Goal: Transaction & Acquisition: Purchase product/service

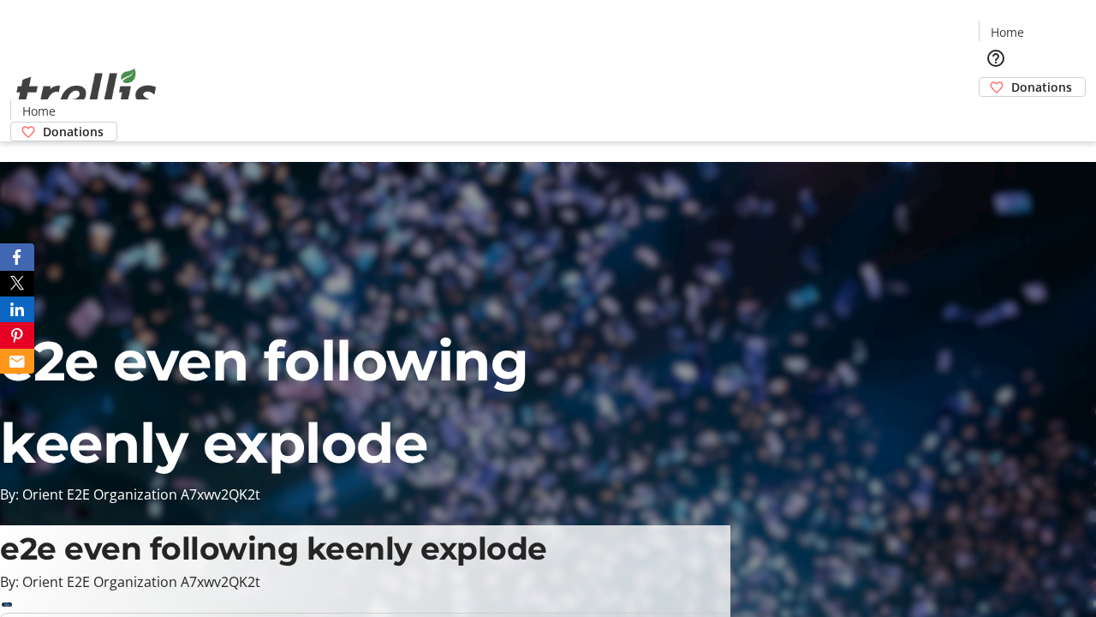
click at [1011, 78] on span "Donations" at bounding box center [1041, 87] width 61 height 18
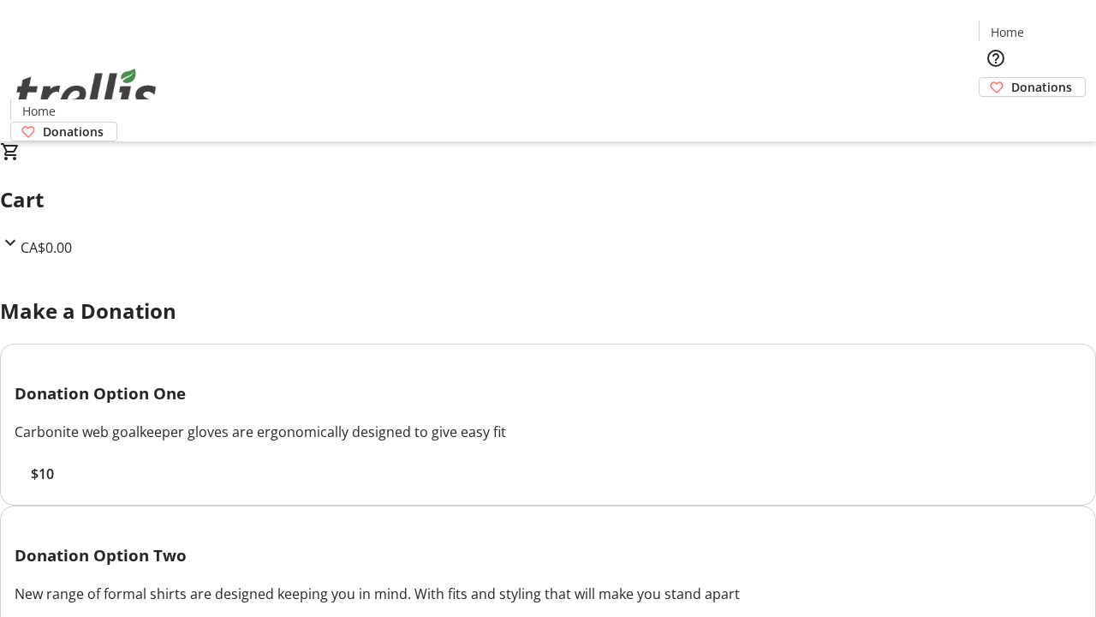
click at [54, 484] on span "$10" at bounding box center [42, 473] width 23 height 21
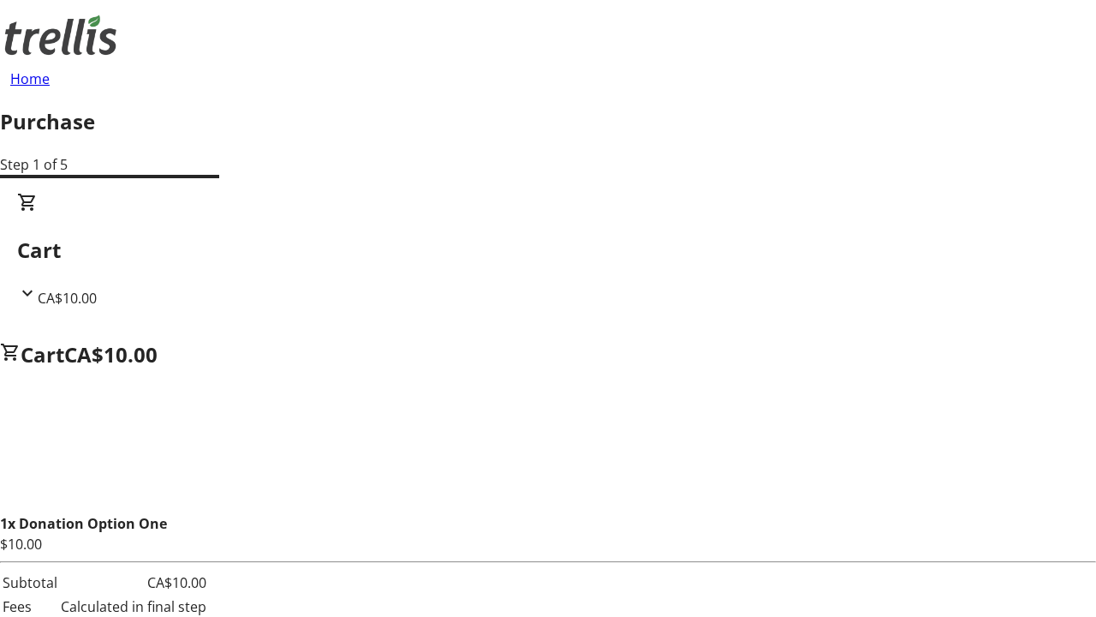
select select "CA"
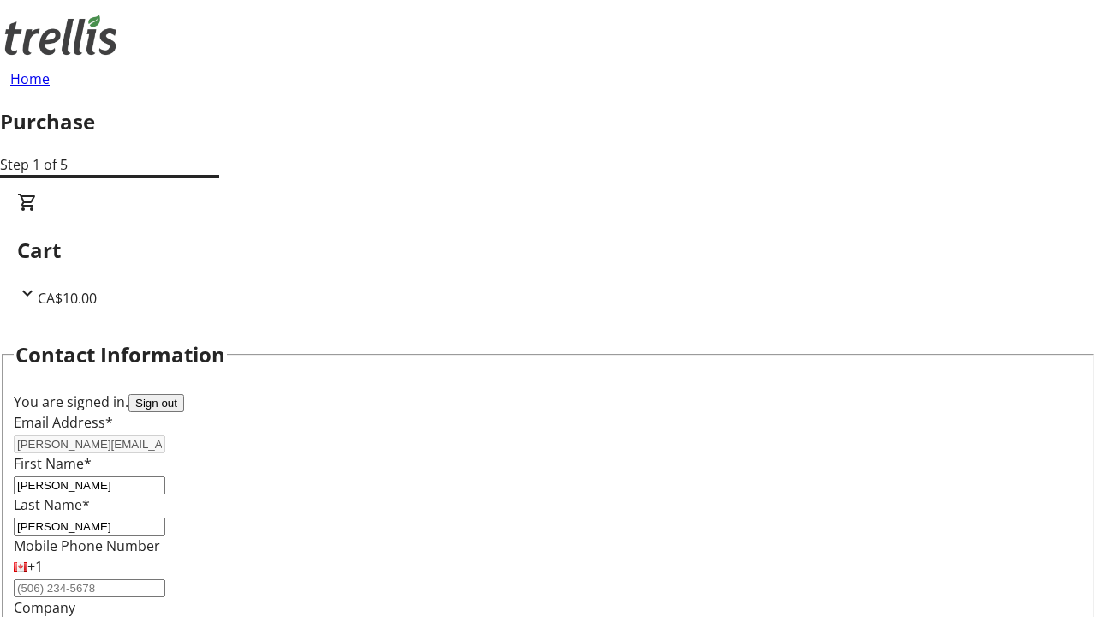
type input "[STREET_ADDRESS][PERSON_NAME]"
type input "Kelowna"
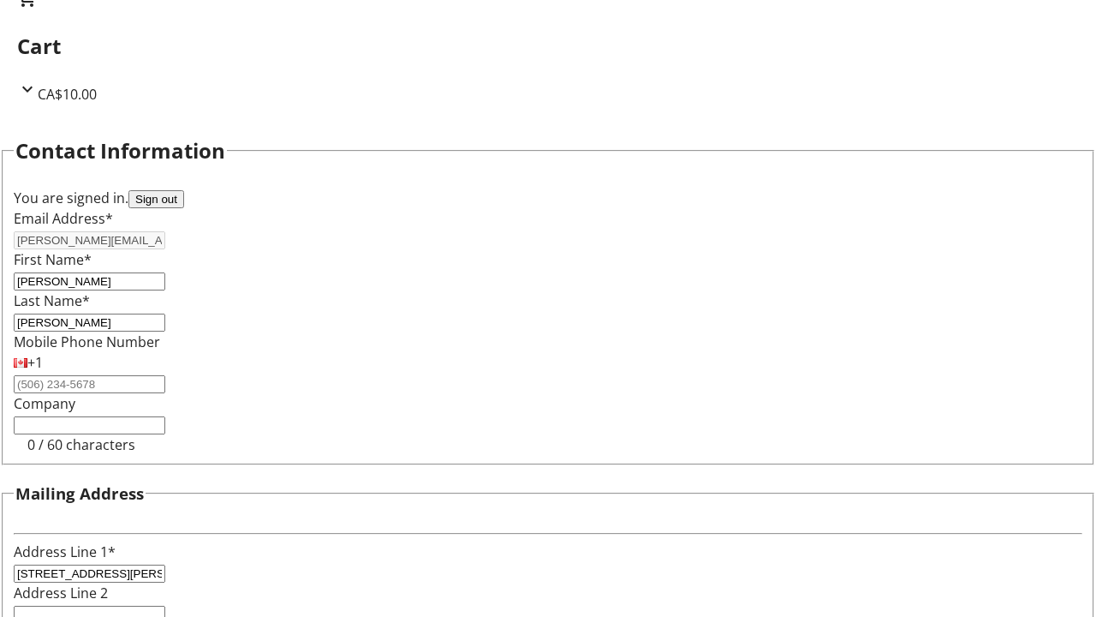
select select "BC"
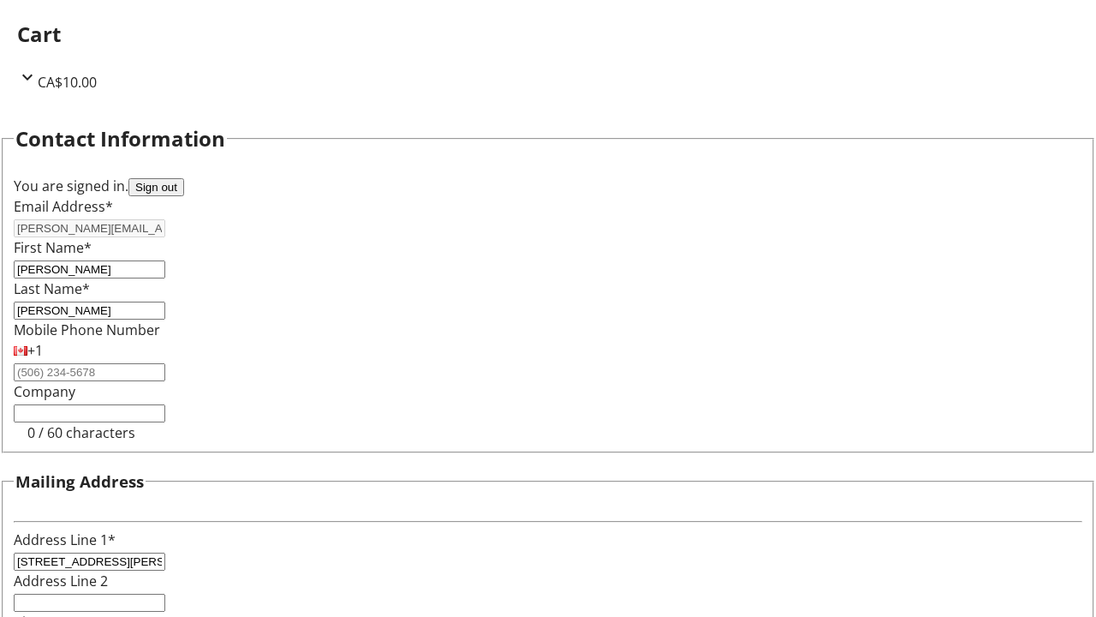
type input "Kelowna"
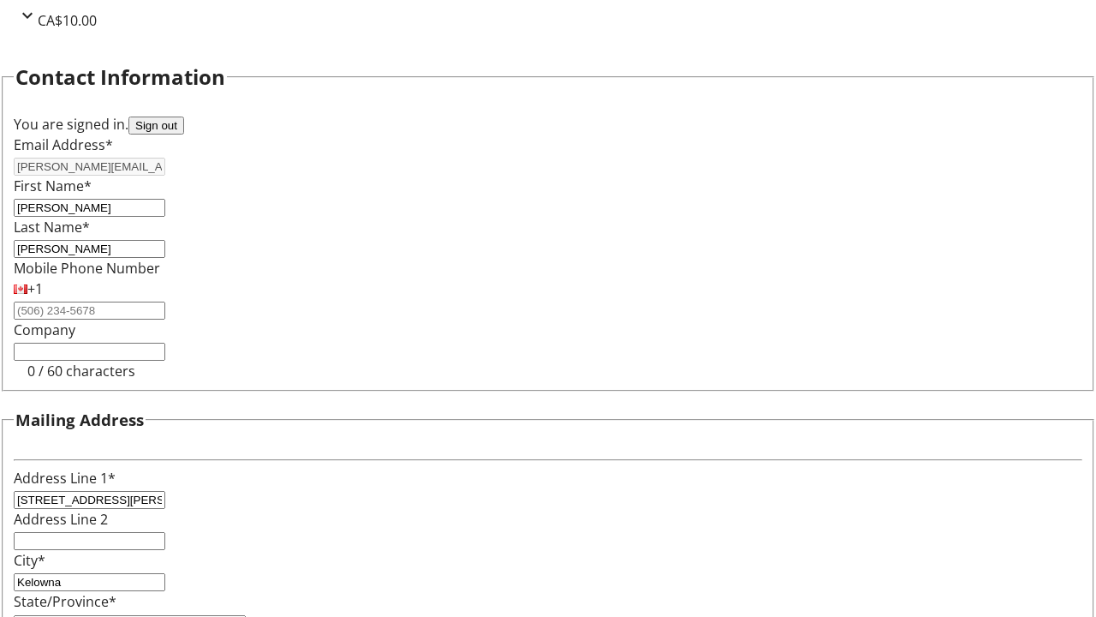
type input "V1Y 0C2"
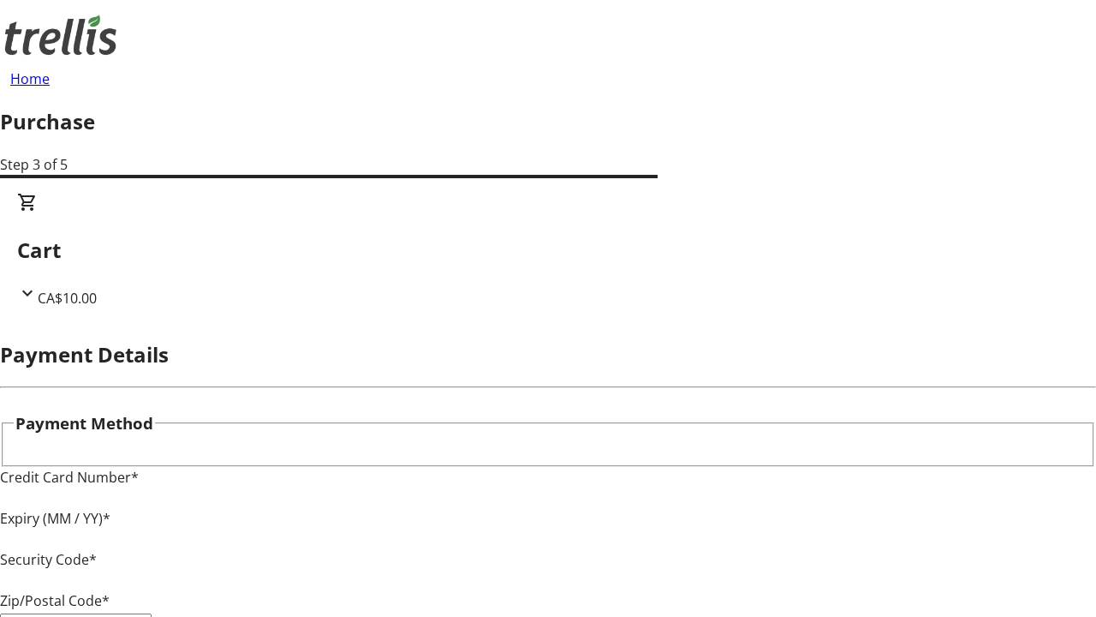
type input "V1Y 0C2"
